Goal: Task Accomplishment & Management: Manage account settings

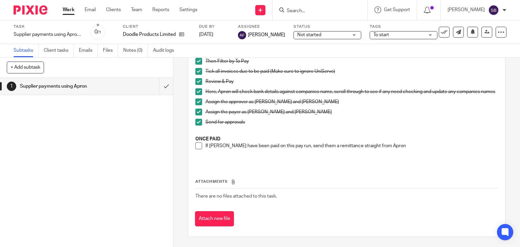
scroll to position [141, 0]
click at [195, 145] on span at bounding box center [198, 146] width 7 height 7
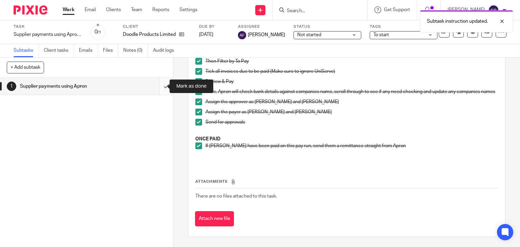
click at [157, 87] on input "submit" at bounding box center [86, 86] width 173 height 17
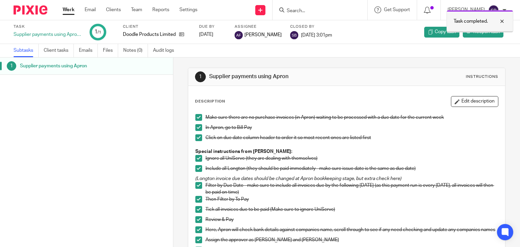
drag, startPoint x: 501, startPoint y: 21, endPoint x: 452, endPoint y: 17, distance: 48.9
click at [501, 21] on div at bounding box center [497, 21] width 18 height 8
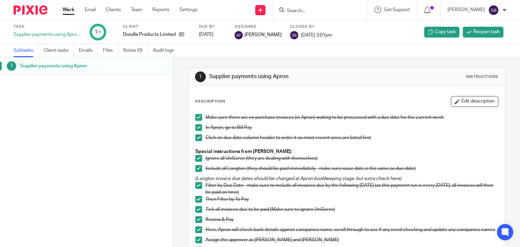
drag, startPoint x: 353, startPoint y: 10, endPoint x: 342, endPoint y: 11, distance: 11.2
click at [324, 12] on input "Search" at bounding box center [316, 11] width 61 height 6
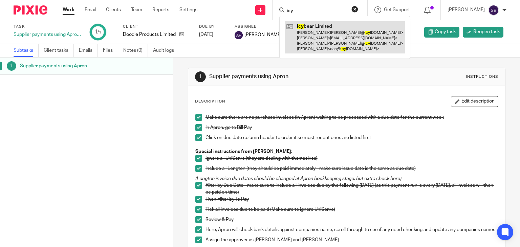
type input "icy"
click at [330, 36] on link at bounding box center [345, 37] width 120 height 32
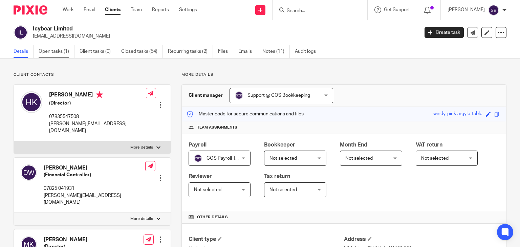
click at [62, 53] on link "Open tasks (1)" at bounding box center [57, 51] width 36 height 13
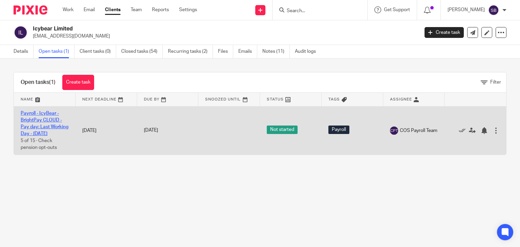
click at [42, 119] on link "Payroll - IcyBear - BrightPay CLOUD - Pay day: Last Working Day - September 2025" at bounding box center [45, 123] width 48 height 25
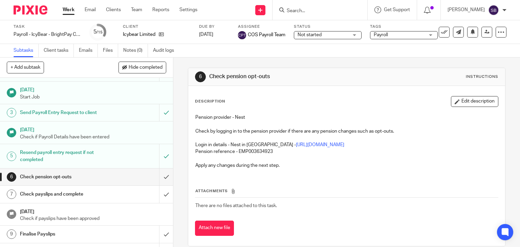
scroll to position [34, 0]
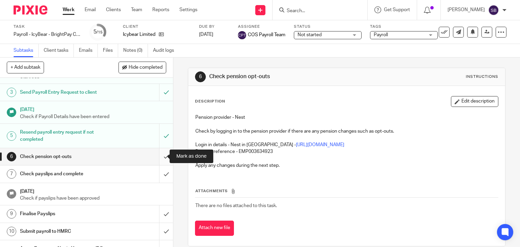
click at [160, 158] on input "submit" at bounding box center [86, 156] width 173 height 17
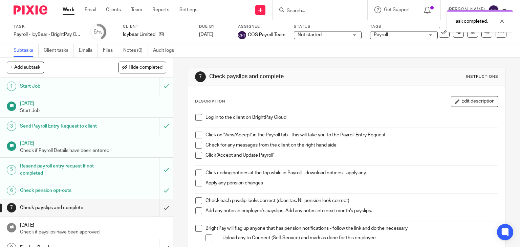
drag, startPoint x: 195, startPoint y: 117, endPoint x: 195, endPoint y: 123, distance: 5.8
click at [195, 117] on span at bounding box center [198, 117] width 7 height 7
click at [196, 132] on span at bounding box center [198, 135] width 7 height 7
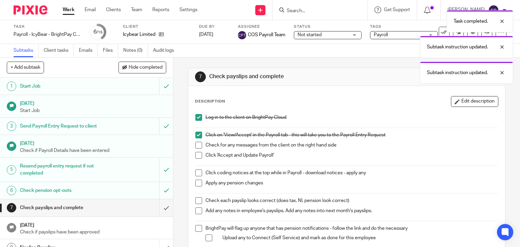
click at [196, 142] on span at bounding box center [198, 145] width 7 height 7
click at [195, 153] on span at bounding box center [198, 155] width 7 height 7
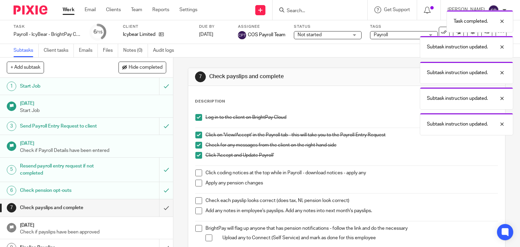
click at [197, 172] on span at bounding box center [198, 173] width 7 height 7
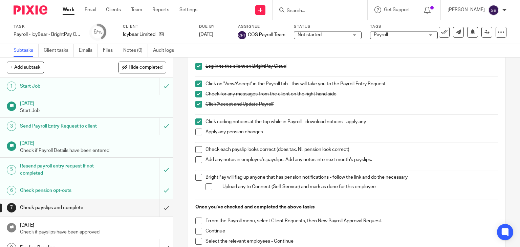
scroll to position [68, 0]
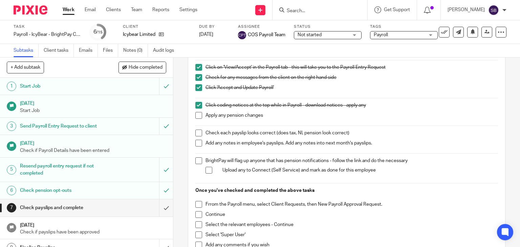
click at [196, 114] on span at bounding box center [198, 115] width 7 height 7
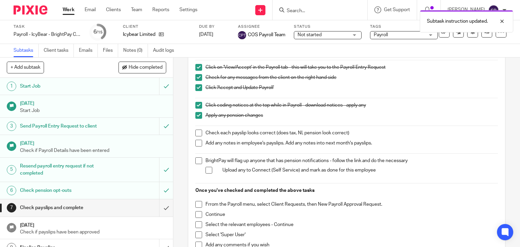
click at [196, 132] on span at bounding box center [198, 133] width 7 height 7
click at [196, 140] on span at bounding box center [198, 143] width 7 height 7
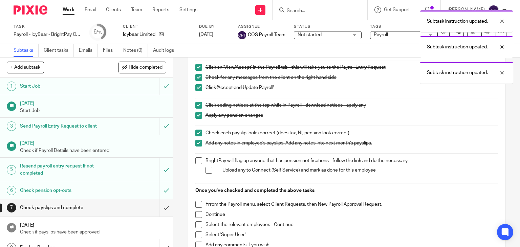
click at [196, 159] on span at bounding box center [198, 160] width 7 height 7
click at [209, 171] on span at bounding box center [209, 170] width 7 height 7
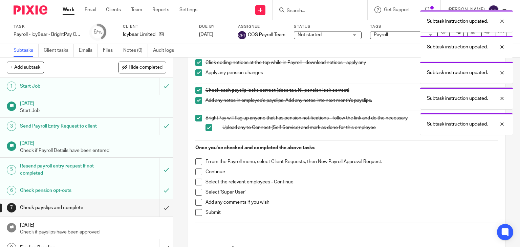
scroll to position [135, 0]
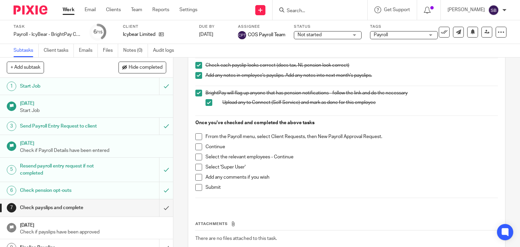
click at [198, 135] on span at bounding box center [198, 136] width 7 height 7
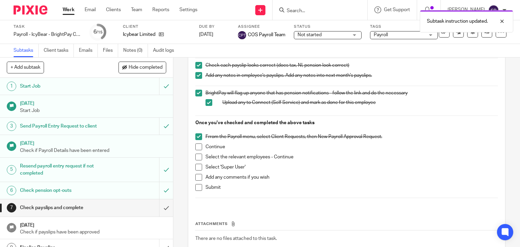
click at [197, 145] on span at bounding box center [198, 147] width 7 height 7
click at [196, 155] on span at bounding box center [198, 157] width 7 height 7
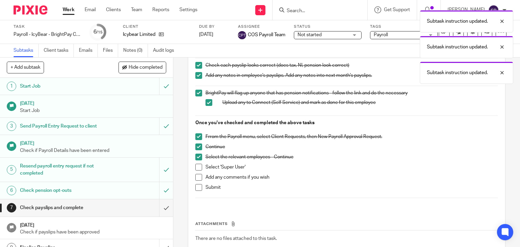
click at [198, 166] on span at bounding box center [198, 167] width 7 height 7
click at [196, 175] on span at bounding box center [198, 177] width 7 height 7
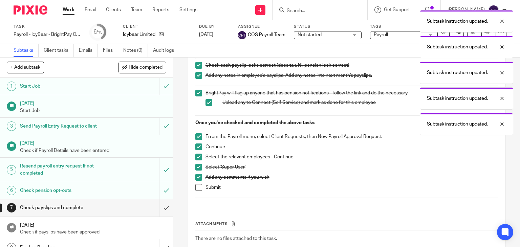
drag, startPoint x: 196, startPoint y: 187, endPoint x: 181, endPoint y: 197, distance: 18.4
click at [196, 187] on span at bounding box center [198, 187] width 7 height 7
click at [159, 208] on input "submit" at bounding box center [86, 207] width 173 height 17
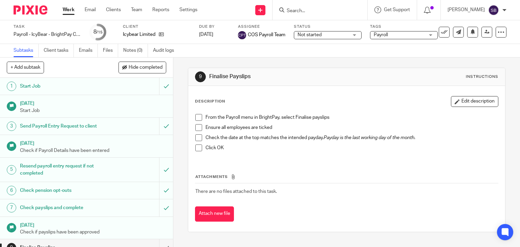
click at [321, 13] on input "Search" at bounding box center [316, 11] width 61 height 6
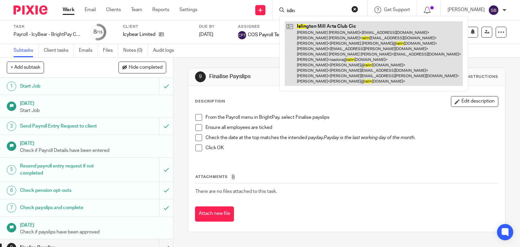
type input "islin"
click at [347, 58] on link at bounding box center [374, 53] width 178 height 65
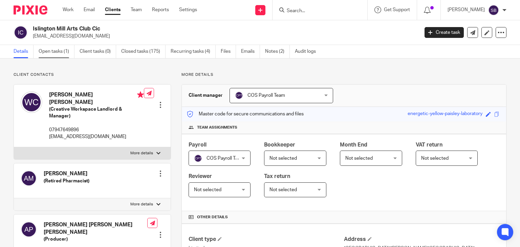
click at [56, 52] on link "Open tasks (1)" at bounding box center [57, 51] width 36 height 13
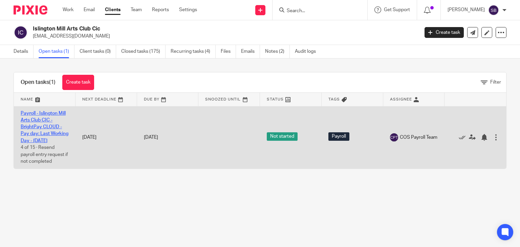
click at [36, 131] on link "Payroll - Islington Mill Arts Club CIC - BrightPay CLOUD - Pay day: Last Workin…" at bounding box center [45, 127] width 48 height 32
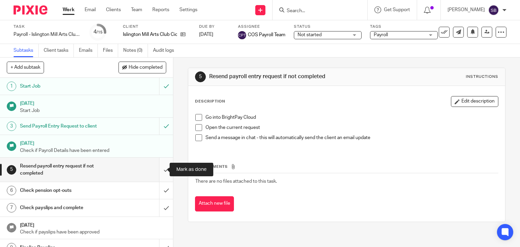
click at [158, 170] on input "submit" at bounding box center [86, 170] width 173 height 24
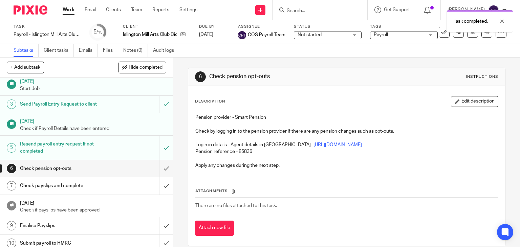
scroll to position [34, 0]
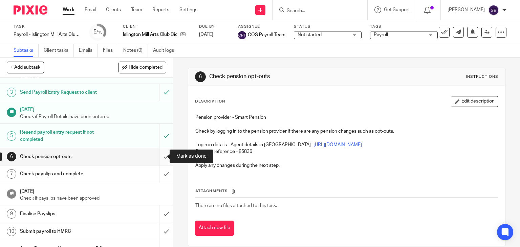
click at [160, 156] on input "submit" at bounding box center [86, 156] width 173 height 17
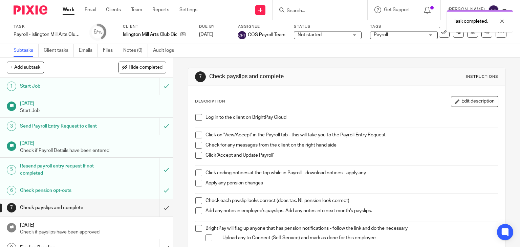
drag, startPoint x: 195, startPoint y: 117, endPoint x: 202, endPoint y: 116, distance: 6.4
click at [195, 117] on span at bounding box center [198, 117] width 7 height 7
click at [197, 134] on span at bounding box center [198, 135] width 7 height 7
click at [198, 143] on span at bounding box center [198, 145] width 7 height 7
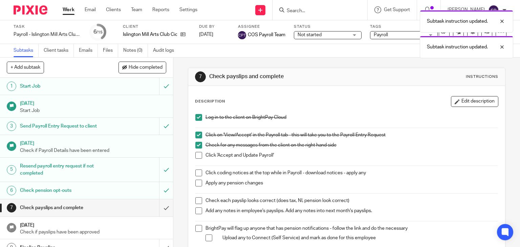
click at [196, 154] on span at bounding box center [198, 155] width 7 height 7
drag, startPoint x: 196, startPoint y: 171, endPoint x: 196, endPoint y: 178, distance: 7.1
click at [196, 172] on span at bounding box center [198, 173] width 7 height 7
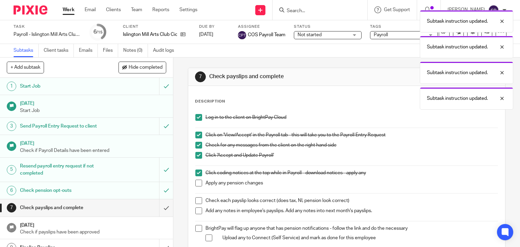
click at [196, 180] on span at bounding box center [198, 183] width 7 height 7
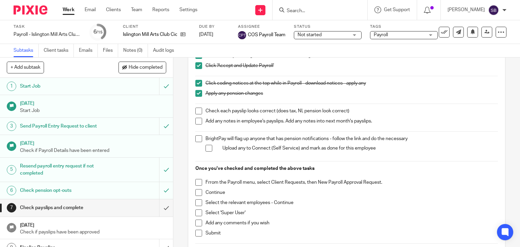
scroll to position [102, 0]
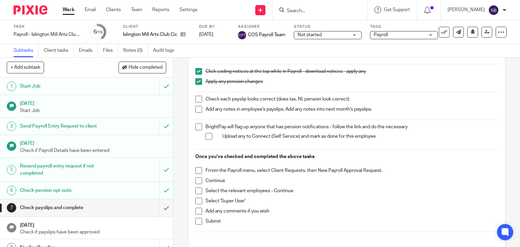
drag, startPoint x: 196, startPoint y: 99, endPoint x: 197, endPoint y: 103, distance: 4.5
click at [196, 99] on span at bounding box center [198, 99] width 7 height 7
drag, startPoint x: 197, startPoint y: 107, endPoint x: 196, endPoint y: 119, distance: 11.9
click at [197, 107] on span at bounding box center [198, 109] width 7 height 7
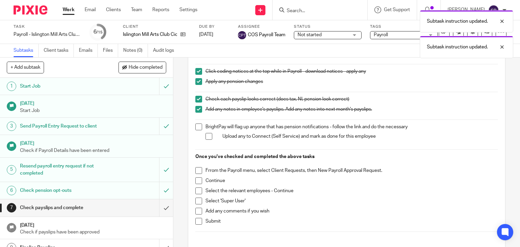
click at [195, 127] on span at bounding box center [198, 127] width 7 height 7
click at [206, 135] on span at bounding box center [209, 136] width 7 height 7
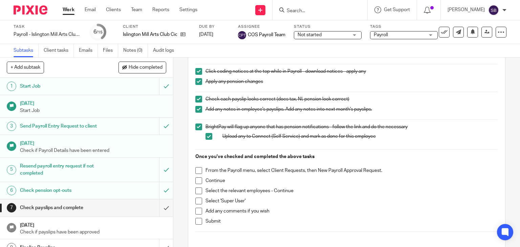
drag, startPoint x: 197, startPoint y: 168, endPoint x: 195, endPoint y: 177, distance: 9.6
click at [196, 169] on span at bounding box center [198, 170] width 7 height 7
click at [195, 181] on span at bounding box center [198, 180] width 7 height 7
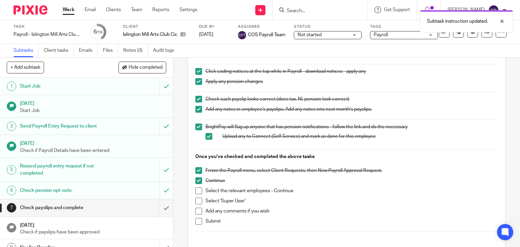
click at [195, 192] on span at bounding box center [198, 191] width 7 height 7
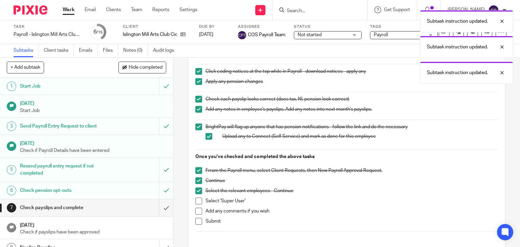
click at [195, 202] on span at bounding box center [198, 201] width 7 height 7
click at [196, 210] on span at bounding box center [198, 211] width 7 height 7
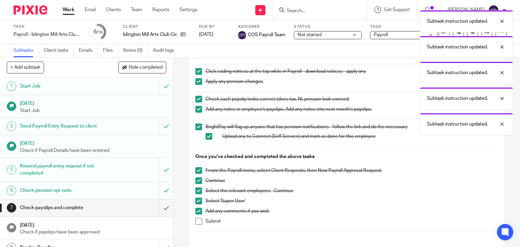
click at [195, 220] on span at bounding box center [198, 221] width 7 height 7
click at [157, 206] on input "submit" at bounding box center [86, 207] width 173 height 17
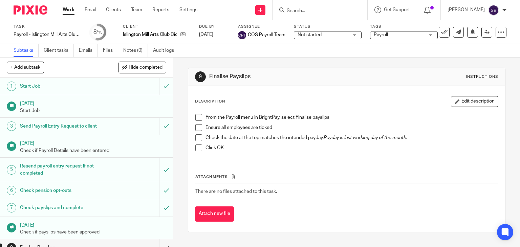
drag, startPoint x: 199, startPoint y: 116, endPoint x: 198, endPoint y: 120, distance: 3.6
click at [199, 116] on span at bounding box center [198, 117] width 7 height 7
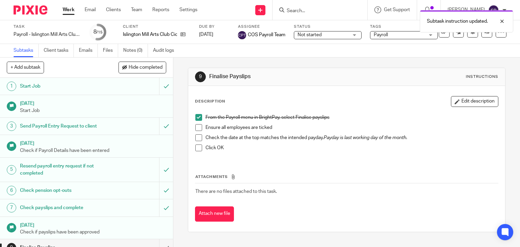
click at [195, 127] on span at bounding box center [198, 127] width 7 height 7
click at [196, 140] on span at bounding box center [198, 137] width 7 height 7
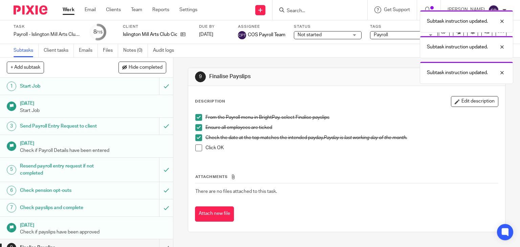
click at [197, 152] on li "Click OK" at bounding box center [346, 150] width 303 height 10
click at [197, 146] on span at bounding box center [198, 148] width 7 height 7
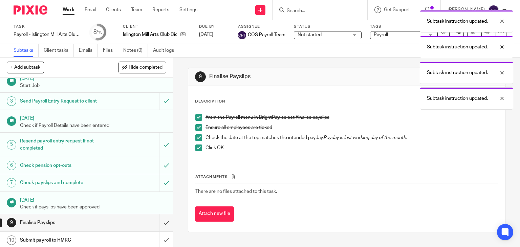
scroll to position [125, 0]
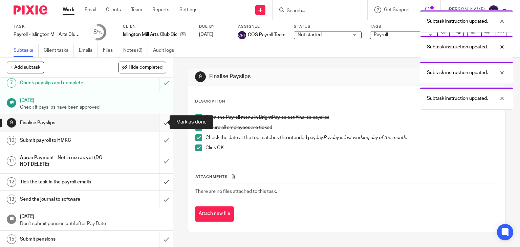
click at [158, 124] on input "submit" at bounding box center [86, 122] width 173 height 17
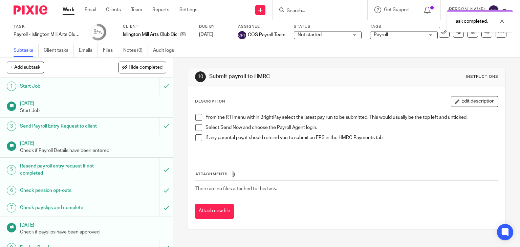
click at [196, 119] on span at bounding box center [198, 117] width 7 height 7
click at [196, 123] on li "From the RTI menu within BrightPay select the latest pay run to be submitted. T…" at bounding box center [346, 119] width 303 height 10
click at [196, 133] on li "Select Send Now and choose the Payroll Agent login." at bounding box center [346, 129] width 303 height 10
click at [195, 128] on span at bounding box center [198, 127] width 7 height 7
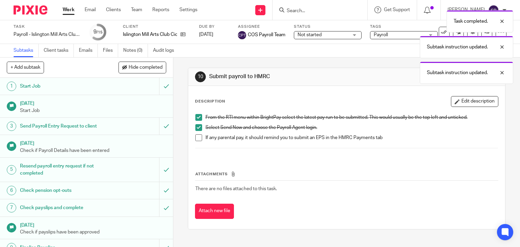
click at [195, 138] on span at bounding box center [198, 137] width 7 height 7
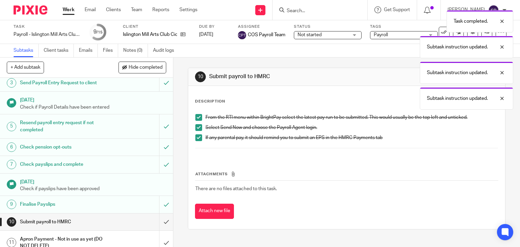
scroll to position [125, 0]
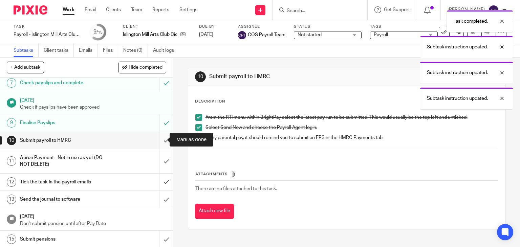
click at [160, 142] on input "submit" at bounding box center [86, 140] width 173 height 17
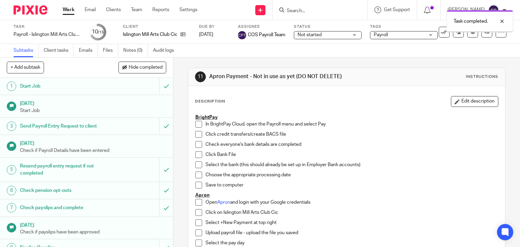
scroll to position [125, 0]
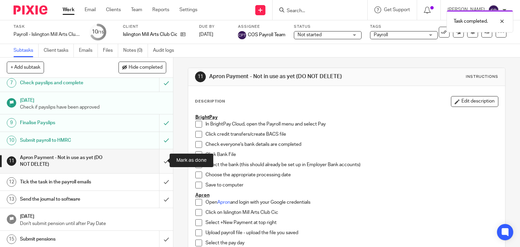
click at [158, 160] on input "submit" at bounding box center [86, 161] width 173 height 24
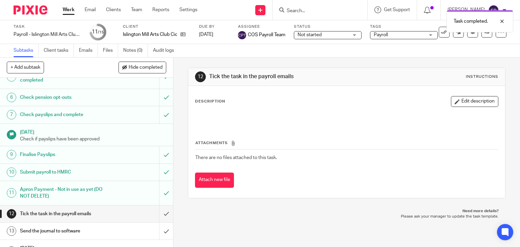
scroll to position [125, 0]
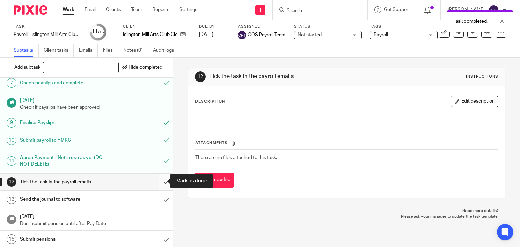
click at [160, 180] on input "submit" at bounding box center [86, 182] width 173 height 17
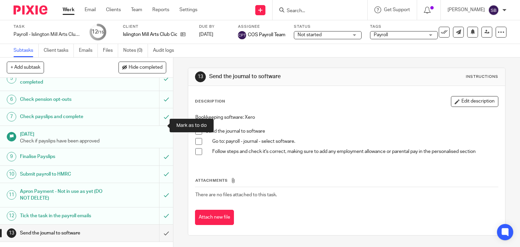
scroll to position [125, 0]
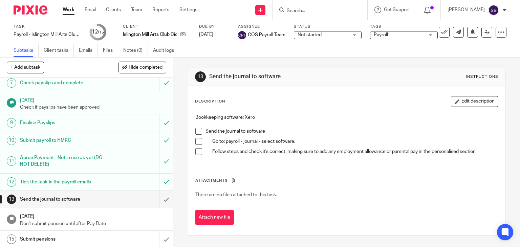
click at [200, 129] on li "Send the journal to software" at bounding box center [346, 133] width 303 height 10
click at [198, 141] on span at bounding box center [198, 141] width 7 height 7
click at [195, 132] on span at bounding box center [198, 131] width 7 height 7
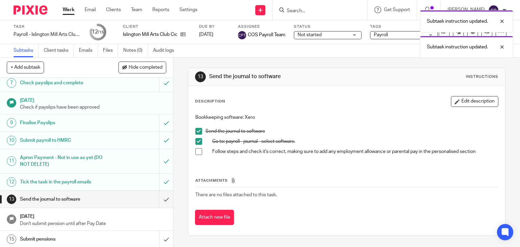
click at [196, 152] on span at bounding box center [198, 151] width 7 height 7
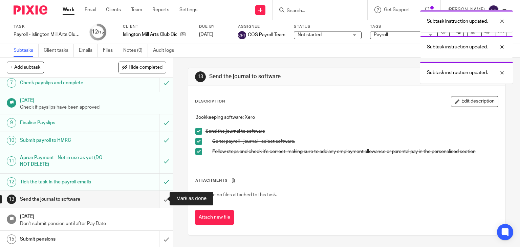
click at [159, 198] on input "submit" at bounding box center [86, 199] width 173 height 17
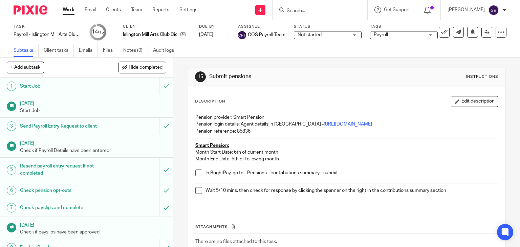
click at [69, 11] on link "Work" at bounding box center [69, 9] width 12 height 7
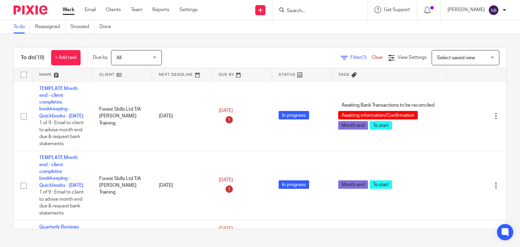
click at [331, 8] on input "Search" at bounding box center [316, 11] width 61 height 6
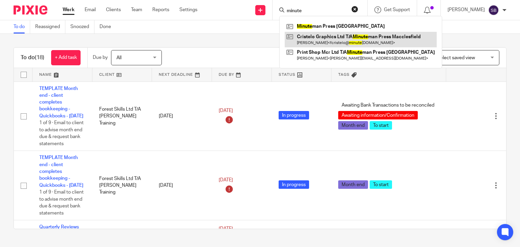
type input "minute"
click at [373, 40] on link at bounding box center [361, 40] width 152 height 16
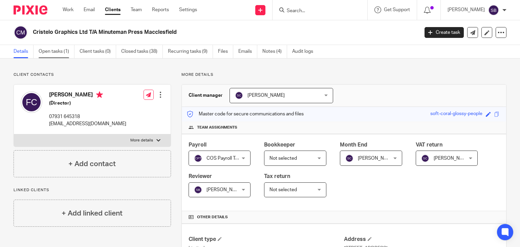
click at [62, 50] on link "Open tasks (1)" at bounding box center [57, 51] width 36 height 13
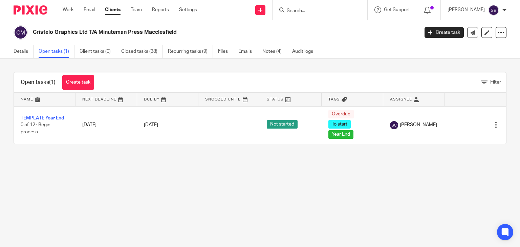
click at [502, 6] on div "[PERSON_NAME]" at bounding box center [477, 10] width 59 height 11
click at [476, 48] on span "Logout" at bounding box center [475, 47] width 15 height 5
